Goal: Navigation & Orientation: Understand site structure

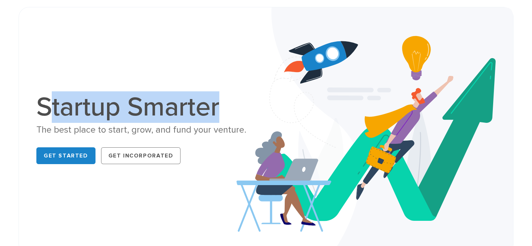
drag, startPoint x: 93, startPoint y: 109, endPoint x: 222, endPoint y: 110, distance: 129.2
click at [222, 110] on h1 "Startup Smarter" at bounding box center [148, 107] width 224 height 27
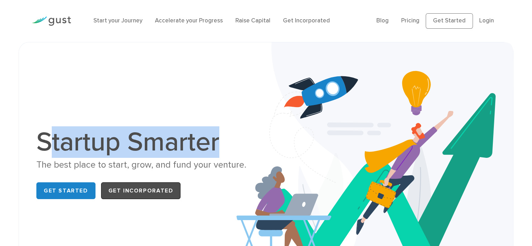
click at [129, 194] on link "Get Incorporated" at bounding box center [141, 190] width 80 height 17
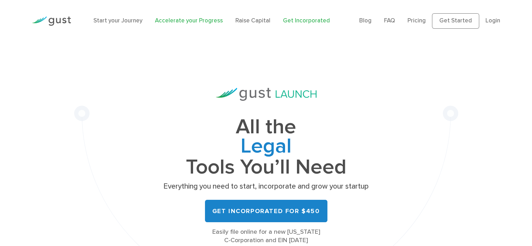
click at [206, 19] on link "Accelerate your Progress" at bounding box center [189, 20] width 68 height 7
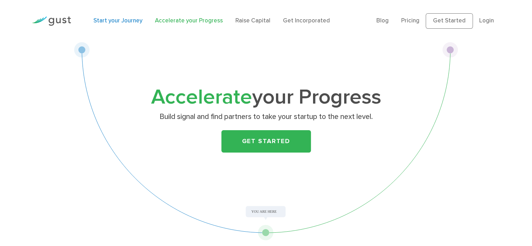
click at [129, 22] on link "Start your Journey" at bounding box center [117, 20] width 49 height 7
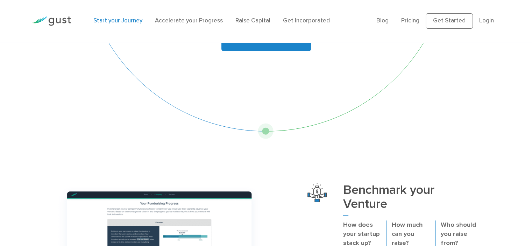
scroll to position [210, 0]
